Goal: Information Seeking & Learning: Learn about a topic

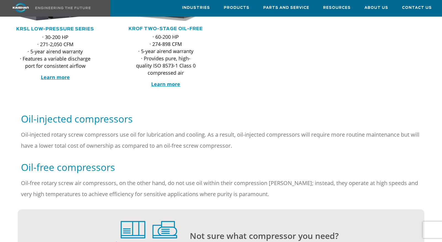
scroll to position [331, 0]
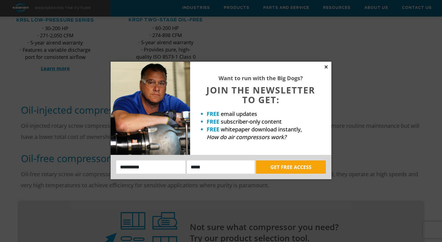
click at [326, 66] on icon at bounding box center [326, 66] width 5 height 5
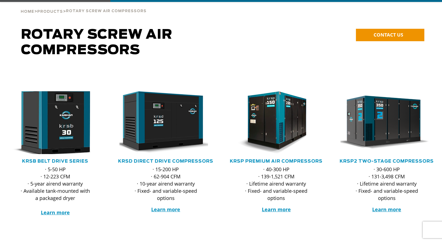
scroll to position [55, 0]
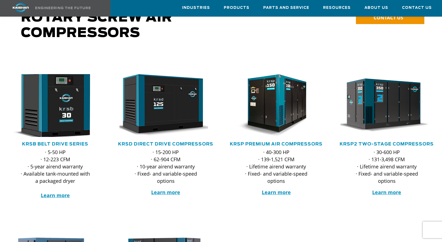
click at [55, 113] on img at bounding box center [51, 105] width 102 height 69
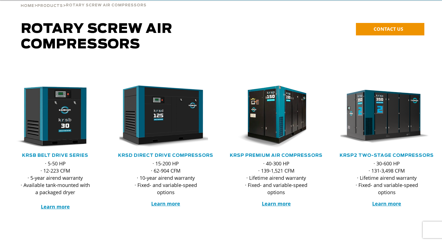
scroll to position [55, 0]
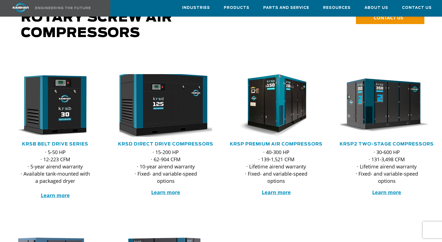
click at [167, 95] on img at bounding box center [162, 105] width 102 height 69
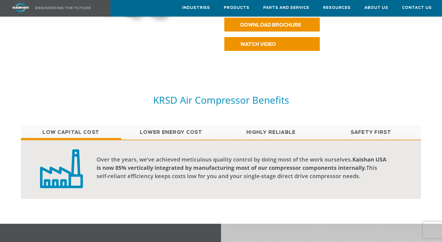
scroll to position [414, 0]
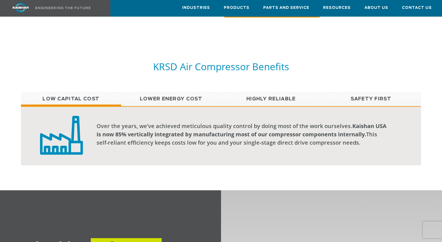
click at [163, 92] on link "Lower Energy Cost" at bounding box center [171, 99] width 100 height 14
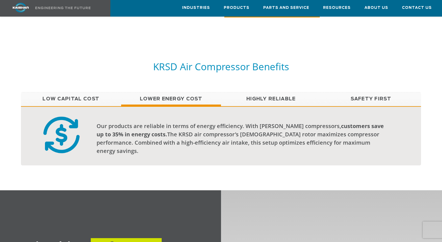
click at [272, 92] on link "Highly Reliable" at bounding box center [271, 99] width 100 height 14
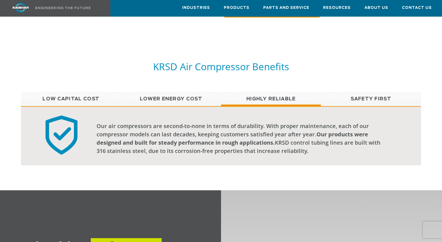
click at [362, 92] on link "Safety First" at bounding box center [371, 99] width 100 height 14
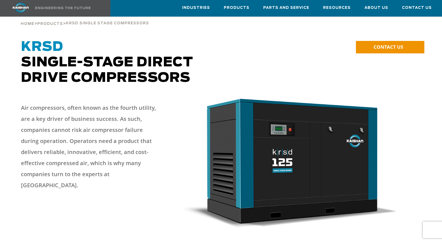
scroll to position [0, 0]
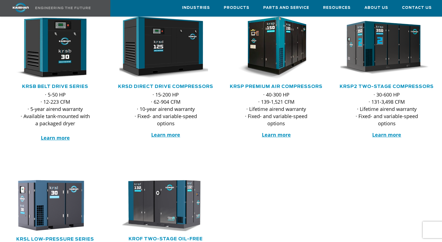
scroll to position [55, 0]
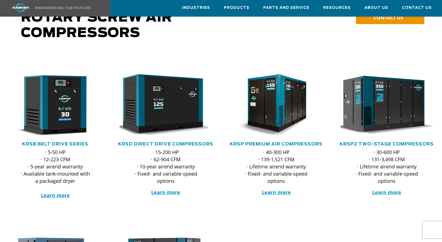
click at [384, 108] on img at bounding box center [383, 105] width 102 height 69
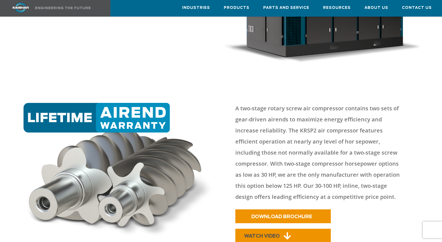
scroll to position [193, 0]
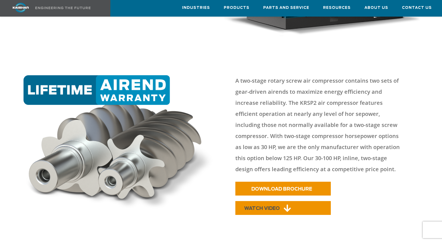
click at [272, 202] on link "WATCH VIDEO" at bounding box center [282, 208] width 95 height 14
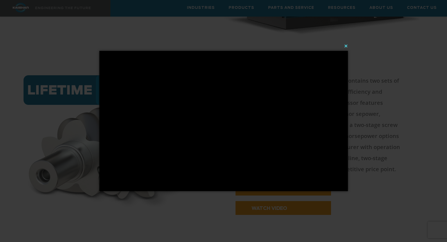
click at [346, 46] on button "×" at bounding box center [225, 46] width 248 height 12
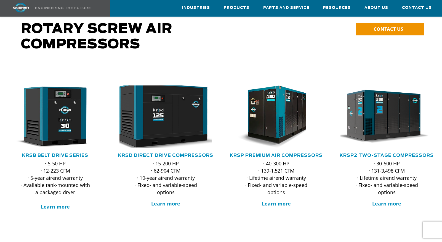
scroll to position [55, 0]
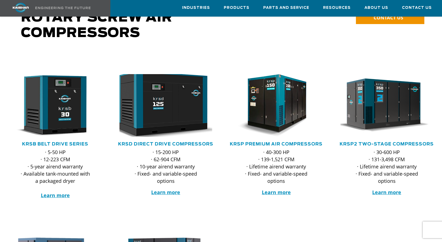
click at [163, 105] on img at bounding box center [162, 105] width 102 height 69
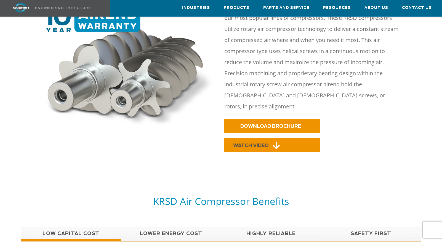
scroll to position [304, 0]
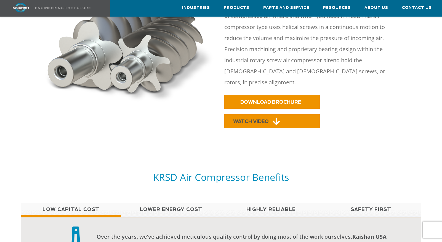
click at [259, 119] on span "WATCH VIDEO" at bounding box center [251, 121] width 36 height 5
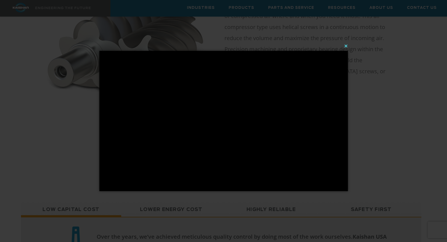
click at [346, 45] on button "×" at bounding box center [225, 46] width 248 height 12
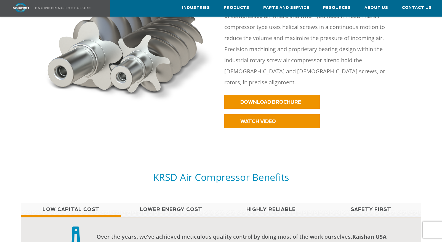
scroll to position [166, 0]
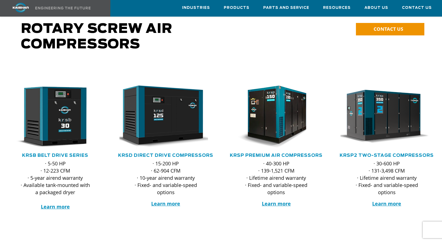
scroll to position [55, 0]
